Goal: Answer question/provide support: Share knowledge or assist other users

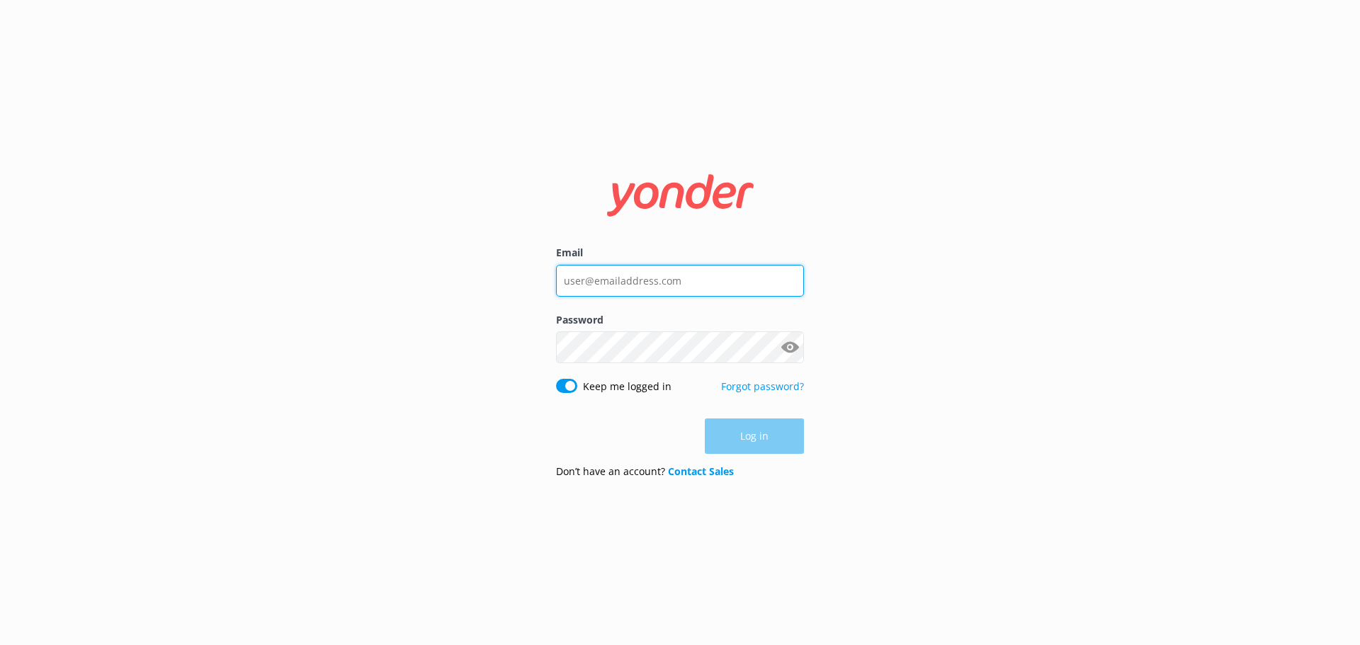
type input "[EMAIL_ADDRESS][DOMAIN_NAME]"
click at [725, 435] on div "Log in" at bounding box center [680, 436] width 248 height 35
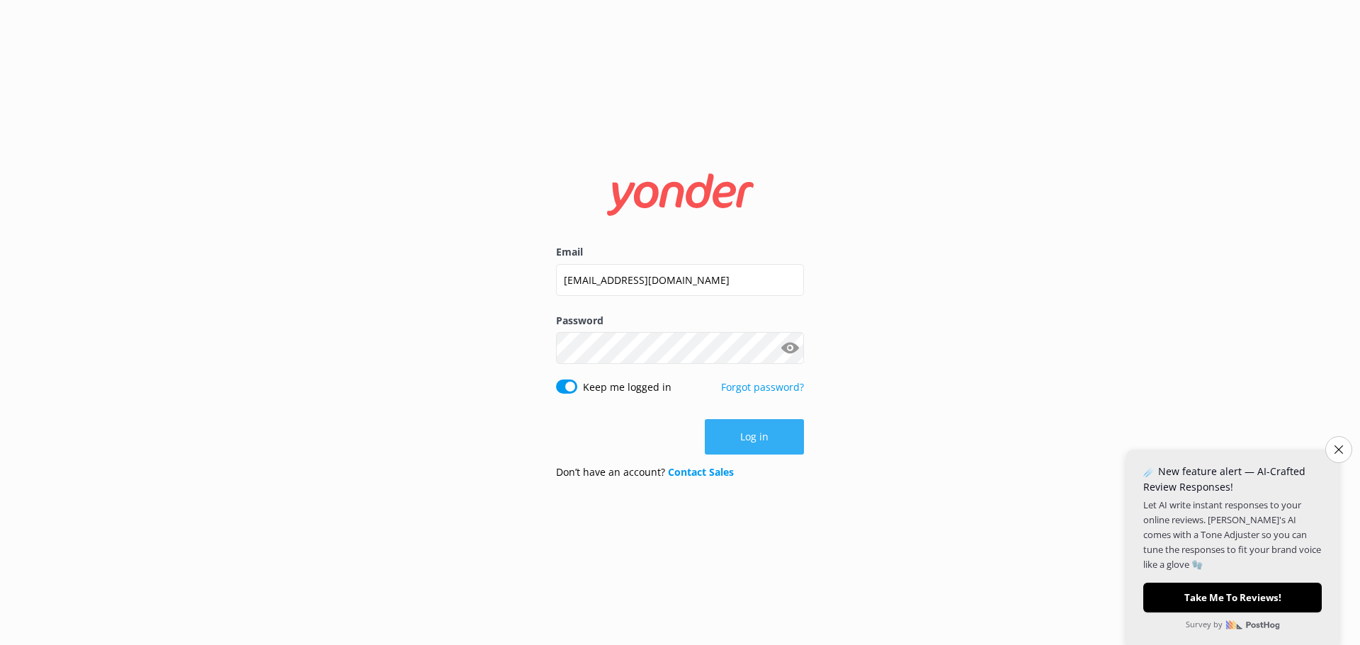
click at [745, 448] on button "Log in" at bounding box center [754, 436] width 99 height 35
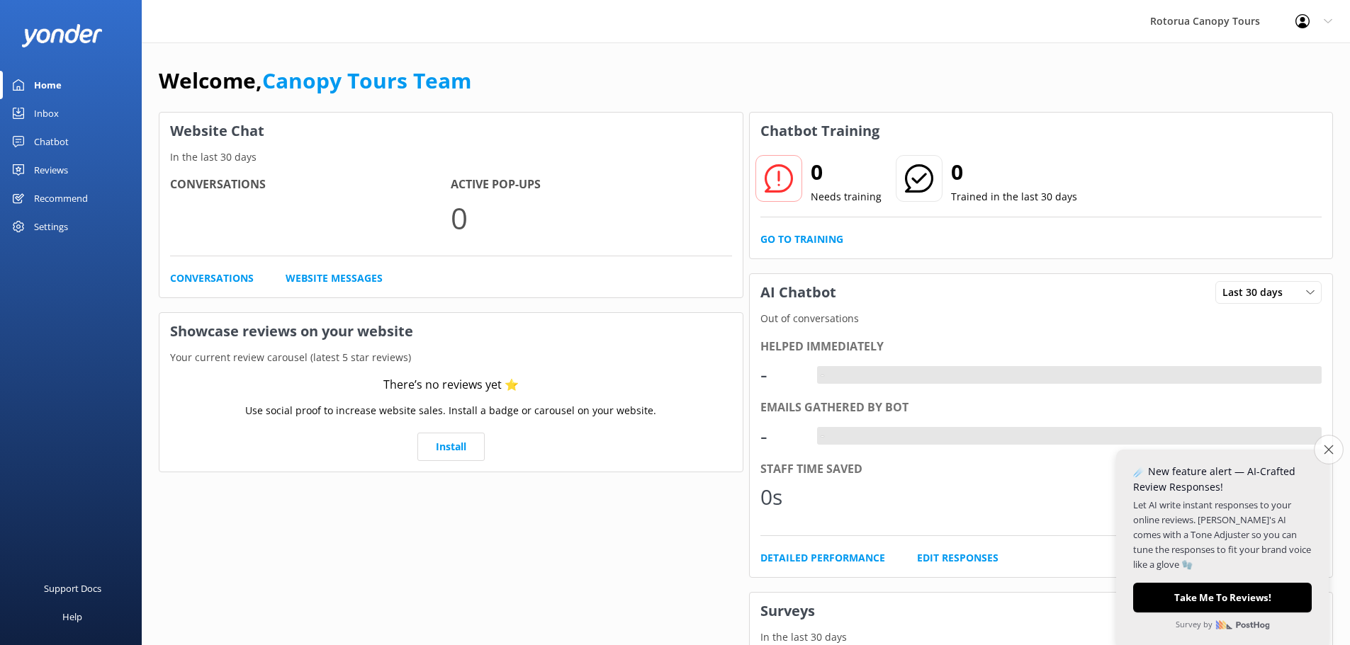
click at [1336, 451] on button "Close survey" at bounding box center [1328, 450] width 30 height 30
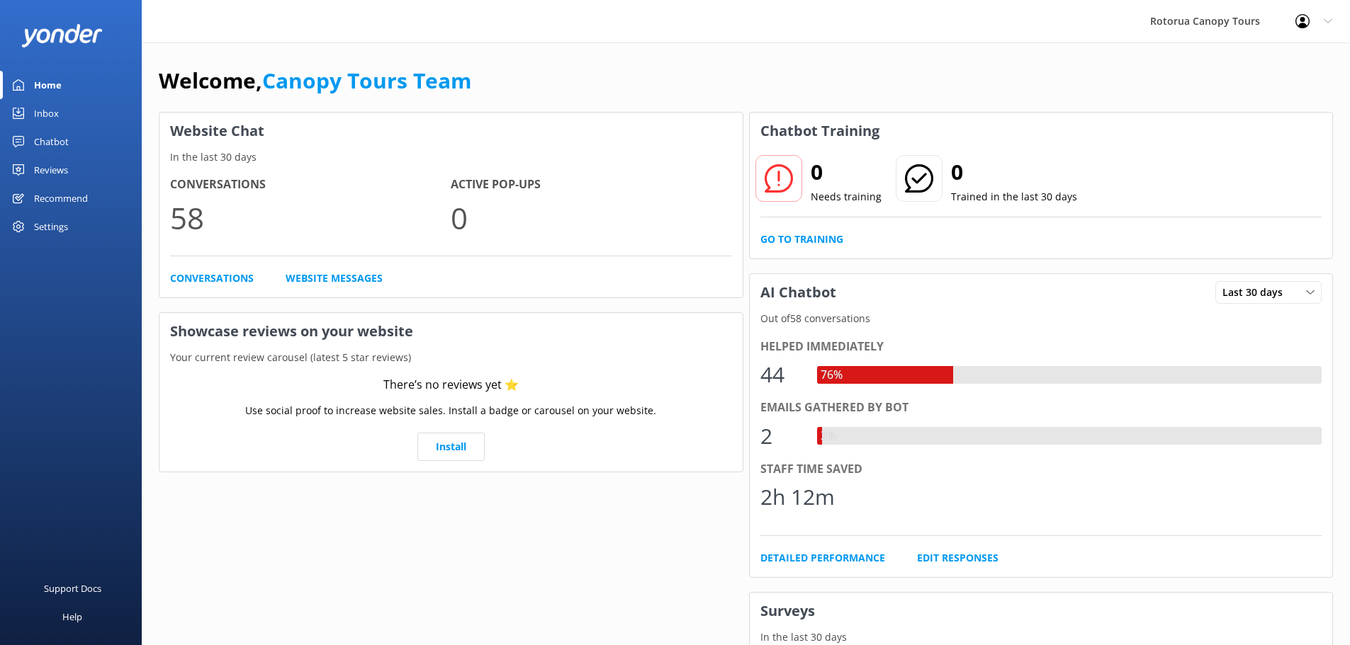
click at [51, 115] on div "Inbox" at bounding box center [46, 113] width 25 height 28
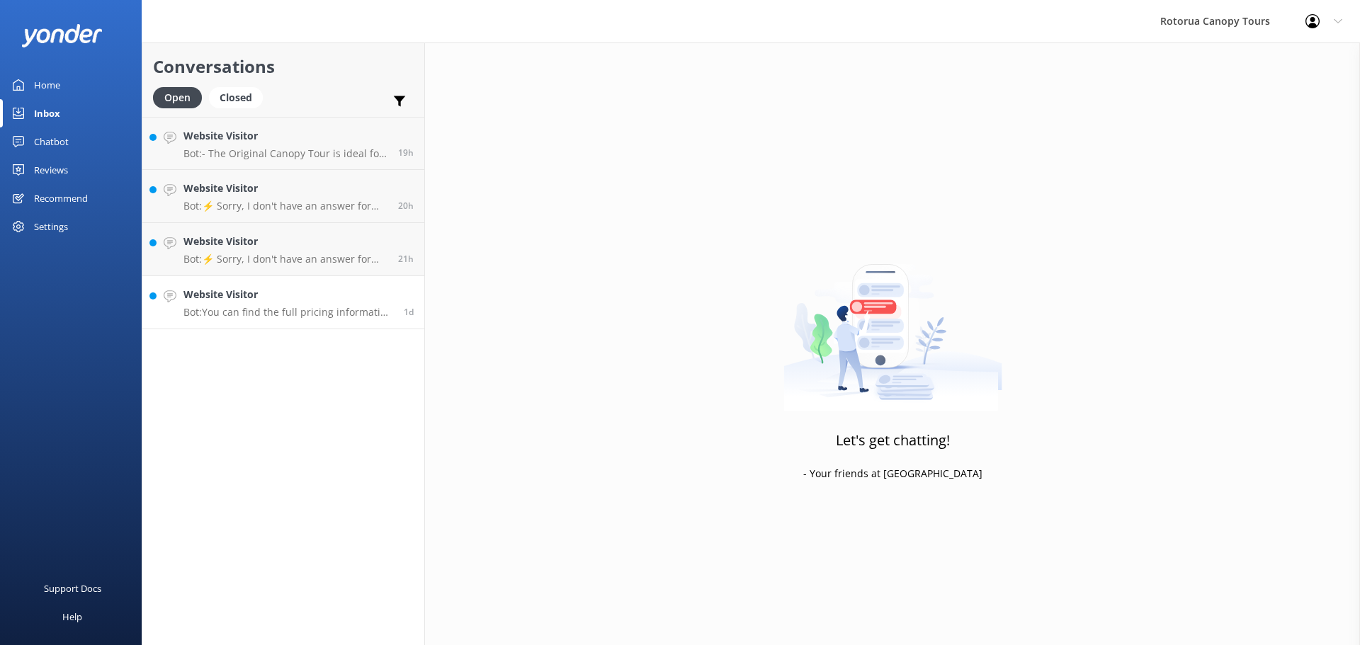
click at [283, 303] on div "Website Visitor Bot: You can find the full pricing information for our tours at…" at bounding box center [288, 302] width 210 height 31
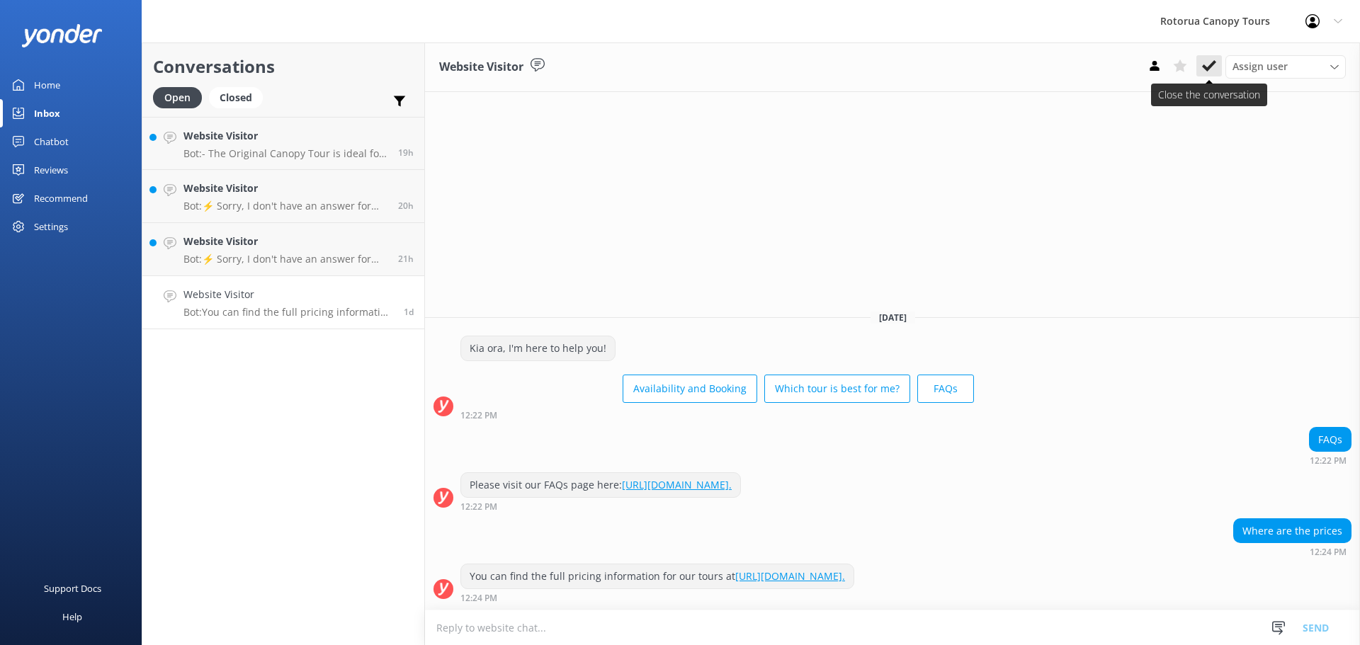
click at [1215, 64] on use at bounding box center [1209, 65] width 14 height 11
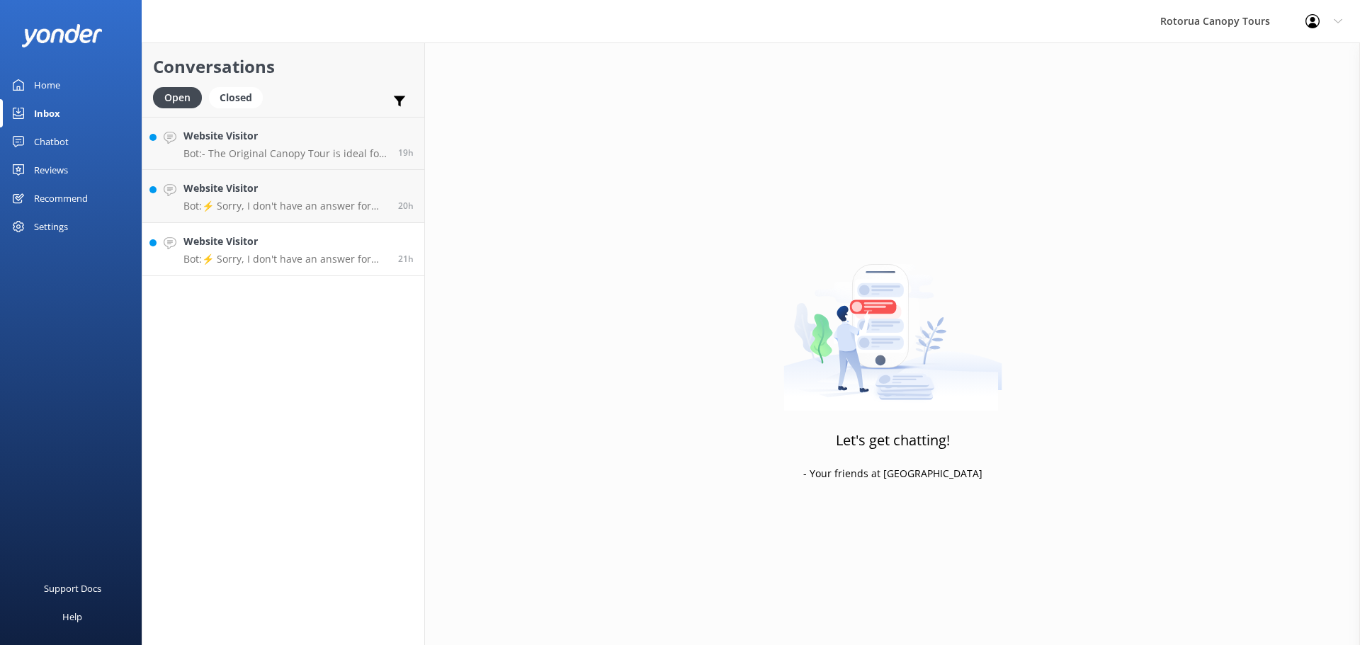
click at [236, 249] on h4 "Website Visitor" at bounding box center [285, 242] width 204 height 16
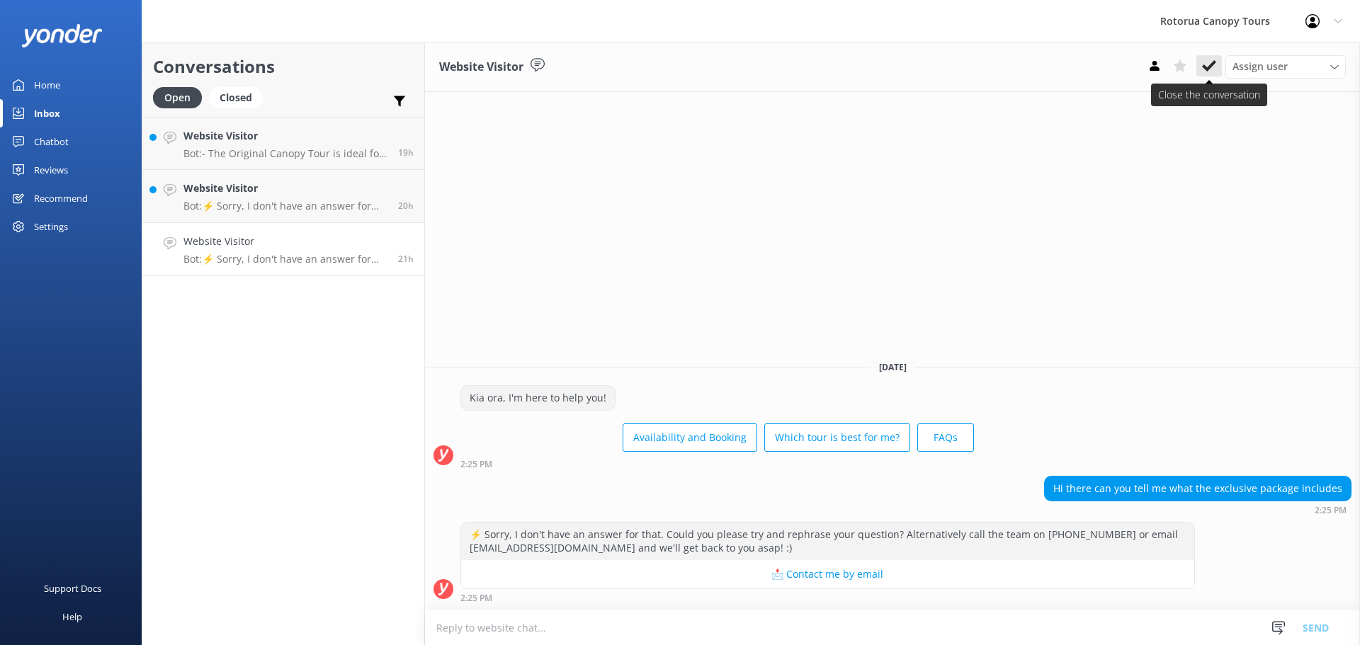
click at [1209, 69] on use at bounding box center [1209, 65] width 14 height 11
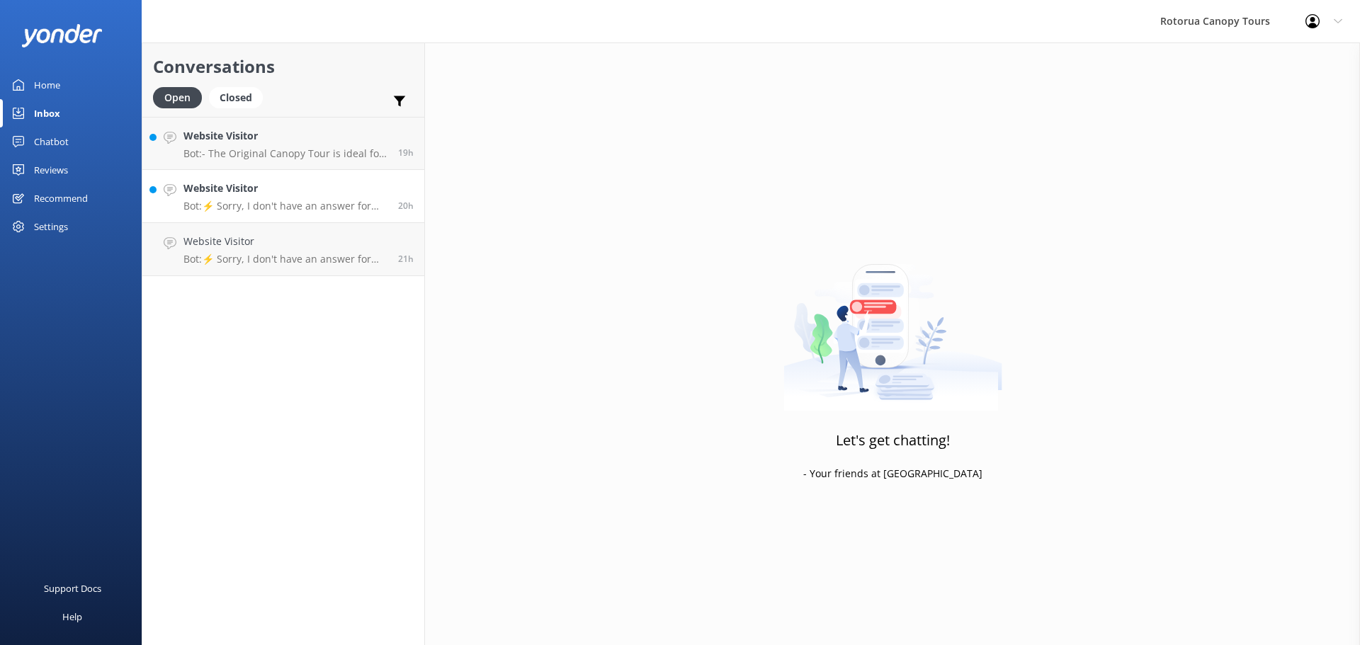
click at [264, 208] on p "Bot: ⚡ Sorry, I don't have an answer for that. Could you please try and rephras…" at bounding box center [285, 206] width 204 height 13
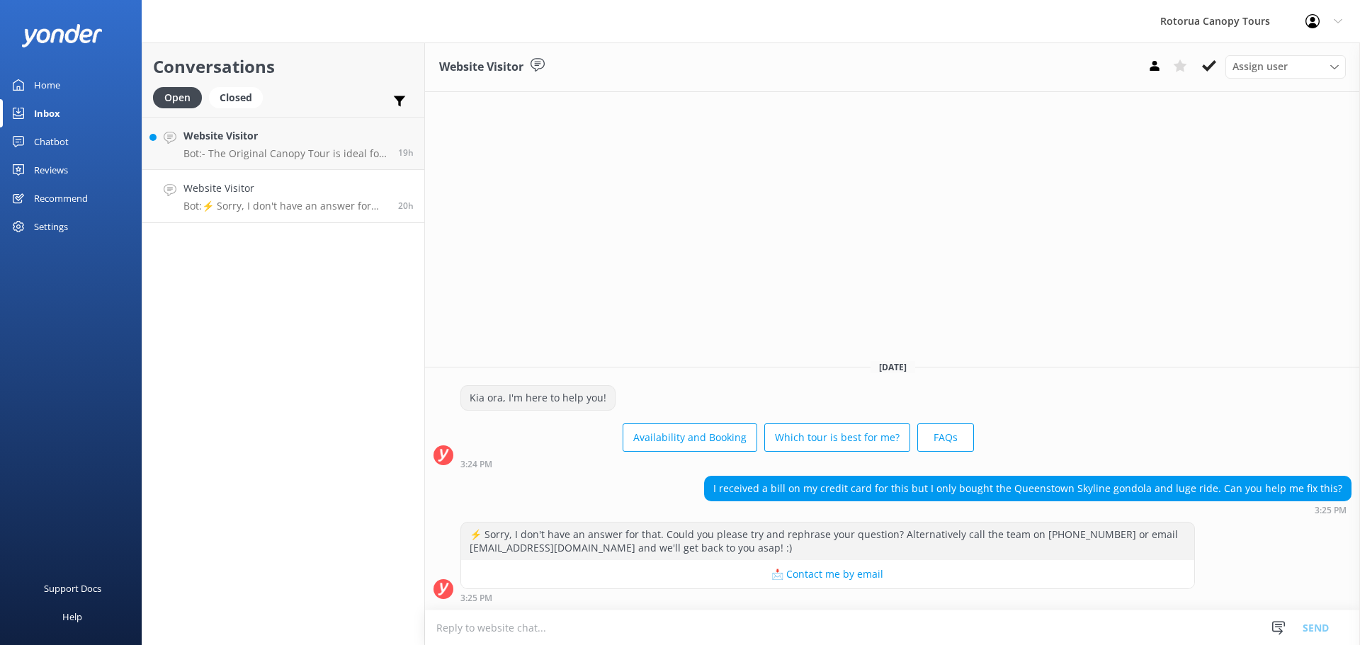
click at [507, 635] on textarea at bounding box center [892, 628] width 935 height 35
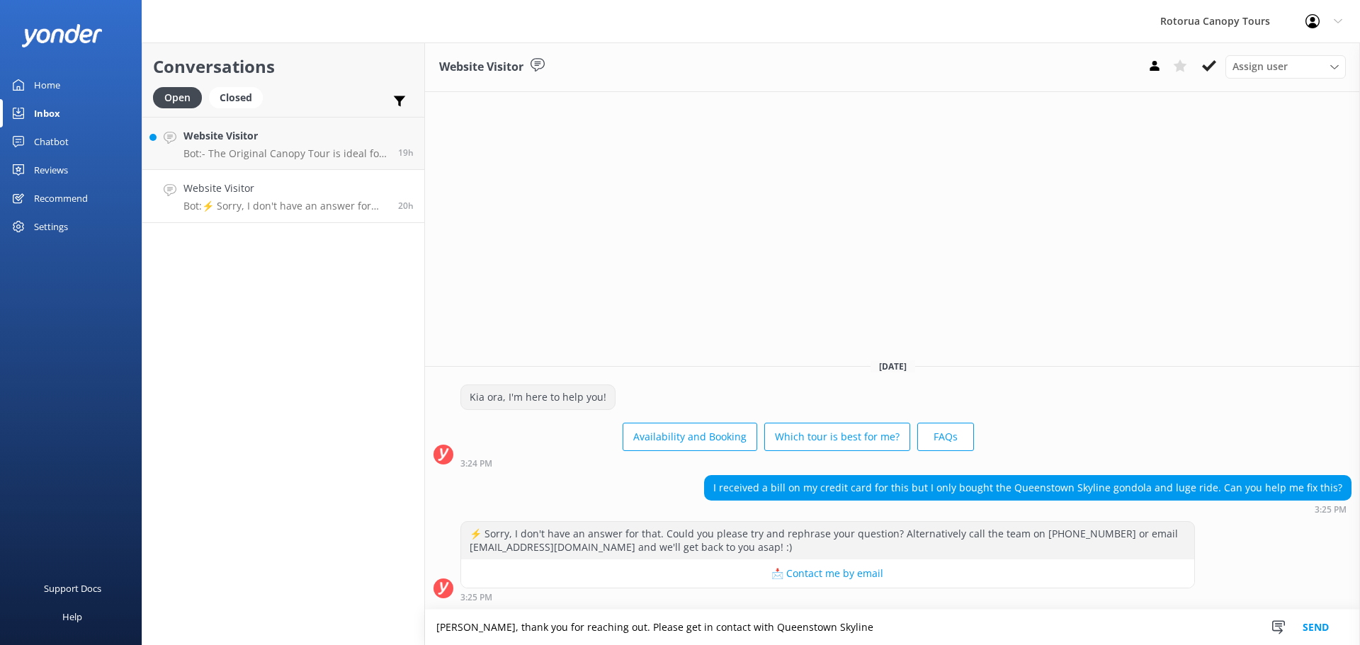
type textarea "[PERSON_NAME], thank you for reaching out. Please get in contact with Queenstow…"
drag, startPoint x: 837, startPoint y: 630, endPoint x: 349, endPoint y: 621, distance: 488.9
click at [353, 621] on div "Conversations Open Closed Important Assigned to me Unassigned Website Visitor B…" at bounding box center [751, 344] width 1218 height 603
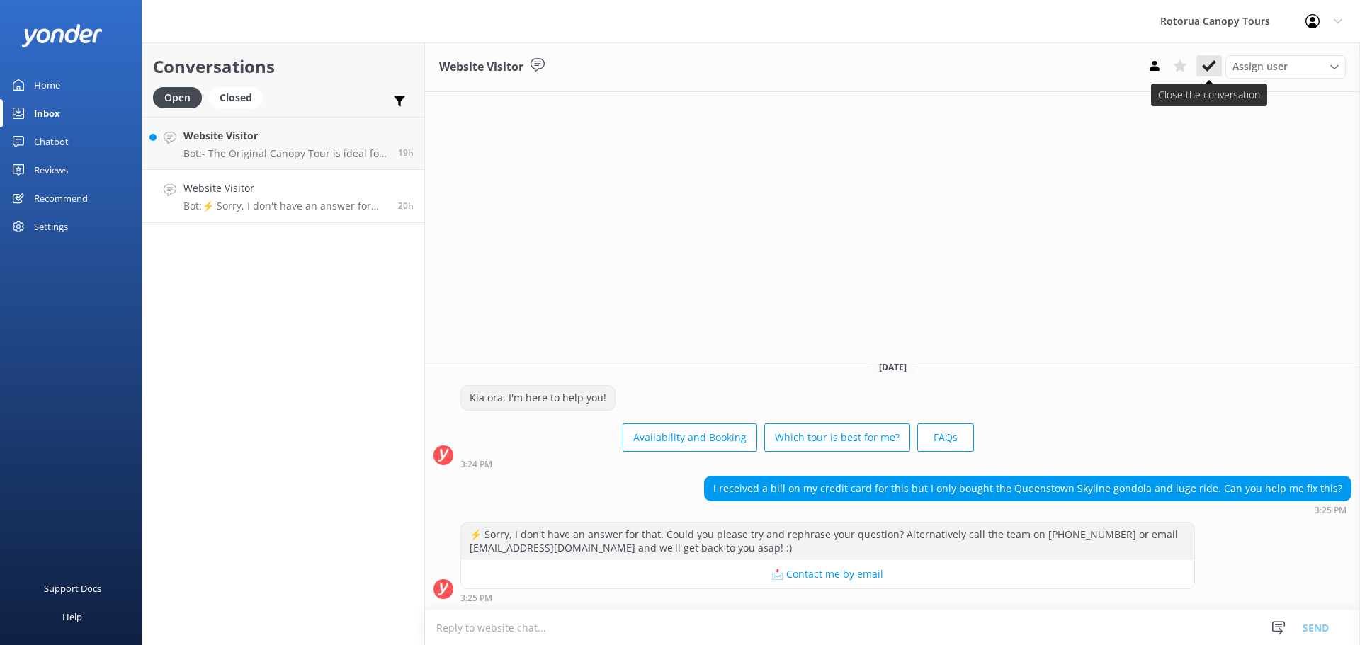
click at [1213, 65] on use at bounding box center [1209, 65] width 14 height 11
click at [333, 146] on div "Website Visitor Bot: - The Original Canopy Tour is ideal for families, first-ti…" at bounding box center [285, 143] width 204 height 30
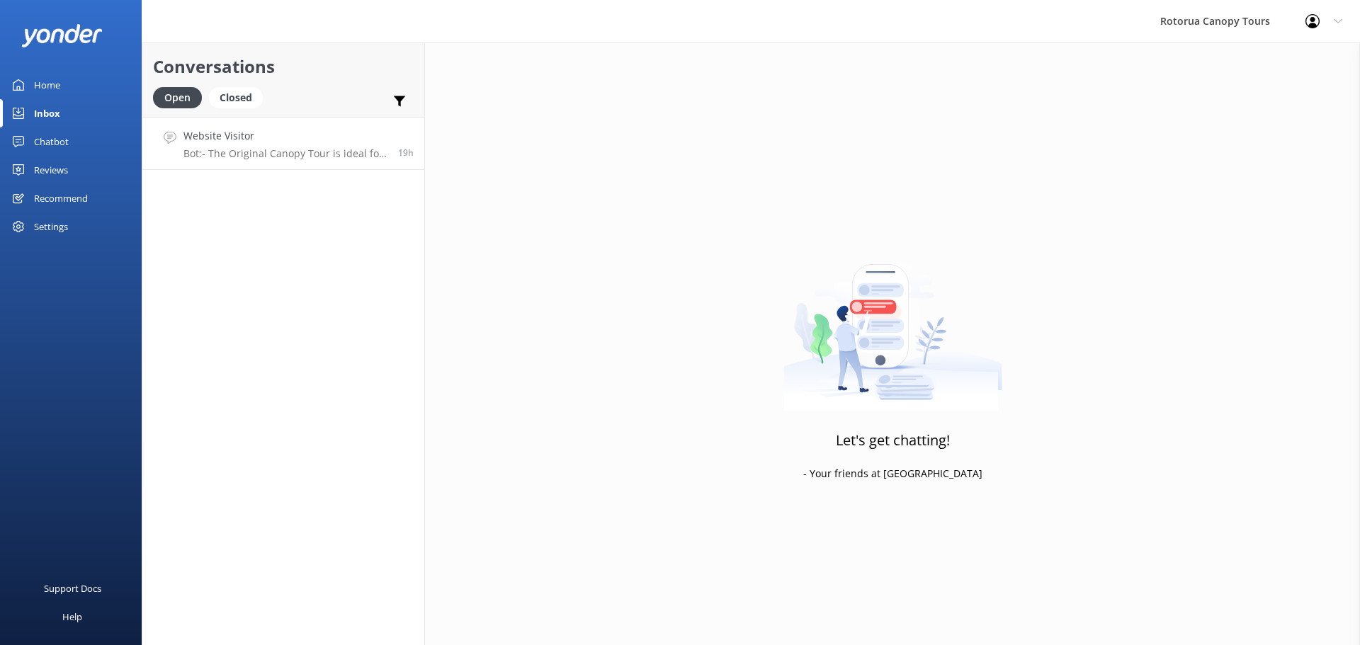
click at [258, 147] on p "Bot: - The Original Canopy Tour is ideal for families, first-timers, those with…" at bounding box center [285, 153] width 204 height 13
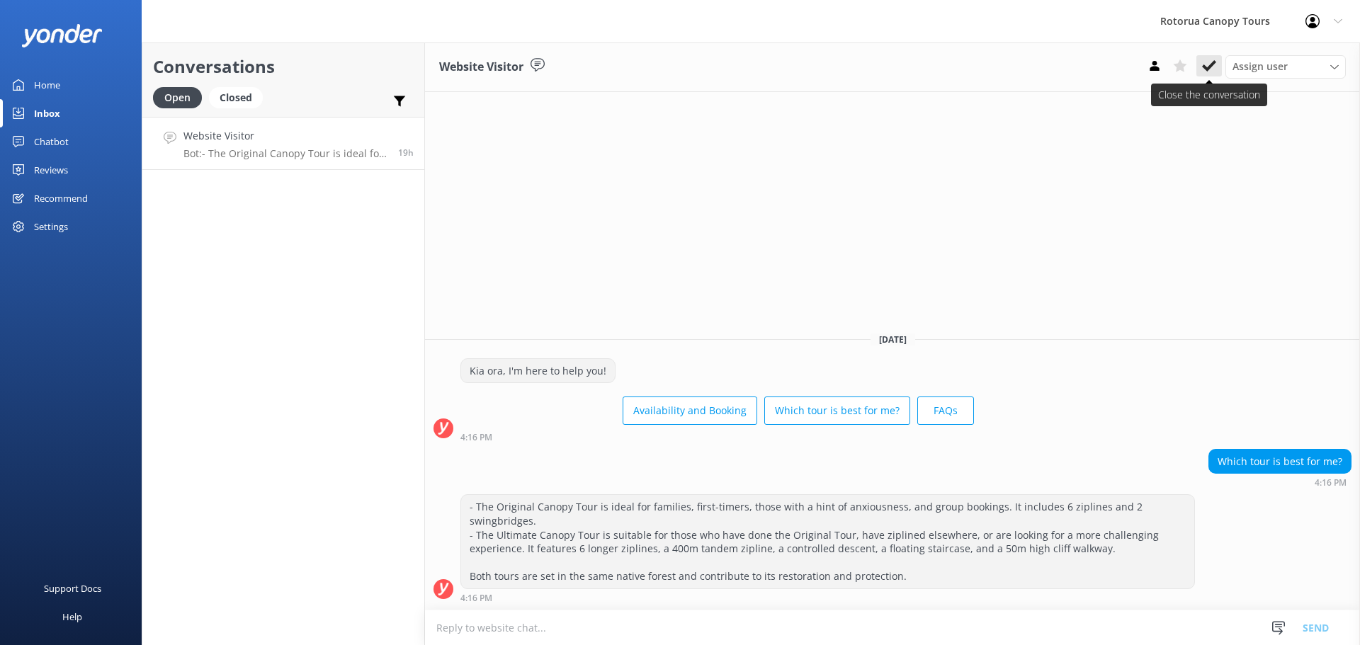
click at [1206, 61] on icon at bounding box center [1209, 66] width 14 height 14
